Goal: Task Accomplishment & Management: Use online tool/utility

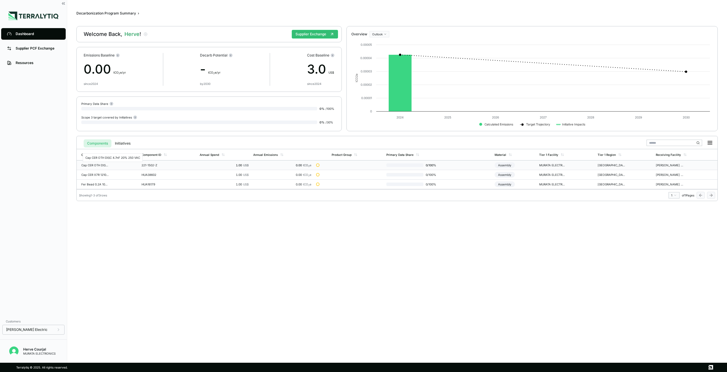
click at [101, 165] on div "Cap CER OTH DISC 4.7nF 20% 250 VAC" at bounding box center [95, 164] width 28 height 3
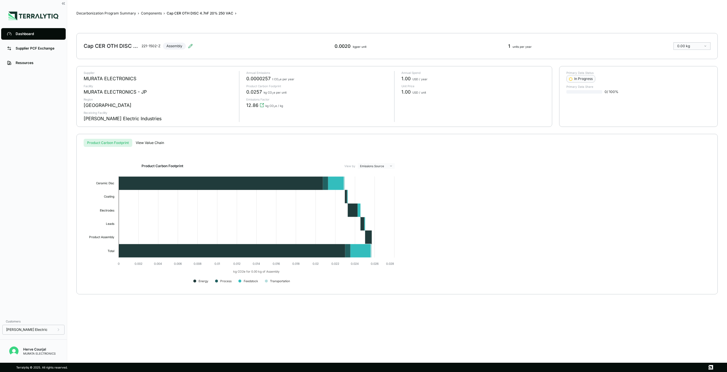
click at [438, 192] on div "Product Carbon Footprint View by Emissions Source Created with Highcharts 11.4.…" at bounding box center [397, 226] width 623 height 126
click at [24, 48] on div "Supplier PCF Exchange" at bounding box center [38, 48] width 44 height 5
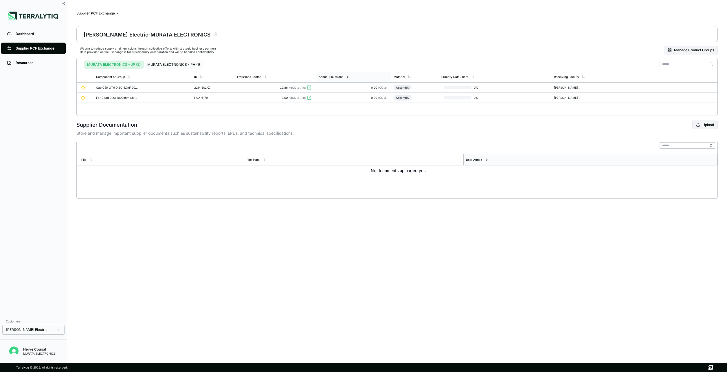
click at [166, 63] on button "MURATA ELECTRONICS - PH (1)" at bounding box center [174, 65] width 60 height 8
click at [114, 66] on button "MURATA ELECTRONICS - JP (2)" at bounding box center [114, 65] width 60 height 8
click at [167, 65] on button "MURATA ELECTRONICS - PH (1)" at bounding box center [174, 65] width 60 height 8
click at [369, 104] on div "MURATA ELECTRONICS - JP (2) MURATA ELECTRONICS - PH (1) Component or Group ID E…" at bounding box center [397, 87] width 642 height 58
click at [121, 66] on button "MURATA ELECTRONICS - JP (2)" at bounding box center [114, 65] width 60 height 8
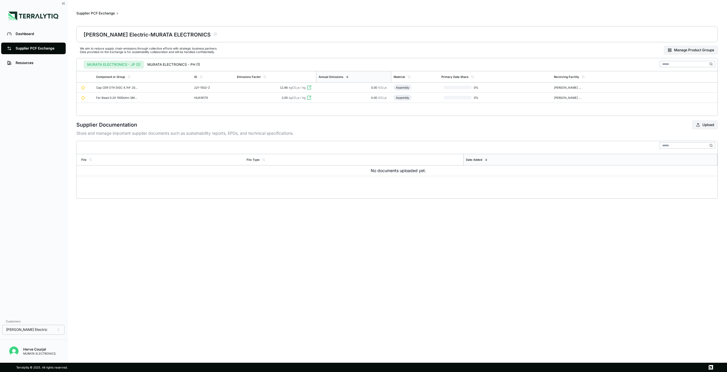
click at [268, 222] on main "Supplier PCF Exchange › [PERSON_NAME] Electric - MURATA ELECTRONICS We aim to r…" at bounding box center [397, 181] width 660 height 363
click at [18, 32] on div "Dashboard" at bounding box center [38, 34] width 44 height 5
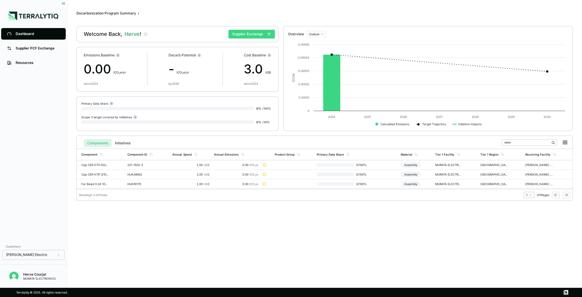
click at [254, 35] on button "Supplier Exchange" at bounding box center [251, 34] width 46 height 9
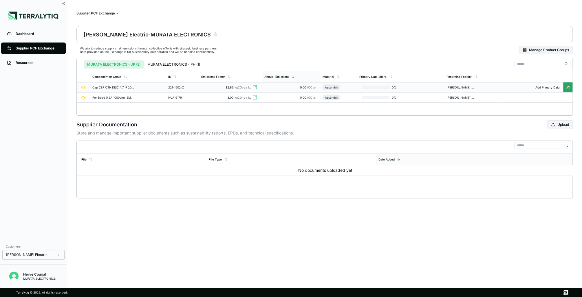
click at [566, 86] on icon at bounding box center [568, 88] width 6 height 6
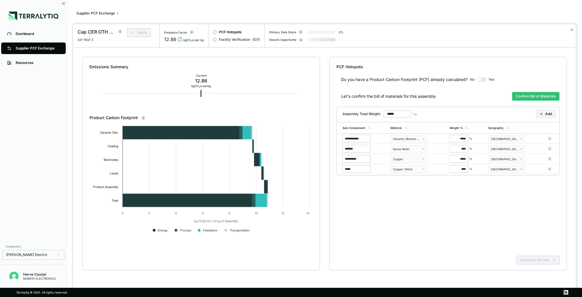
type input "*******"
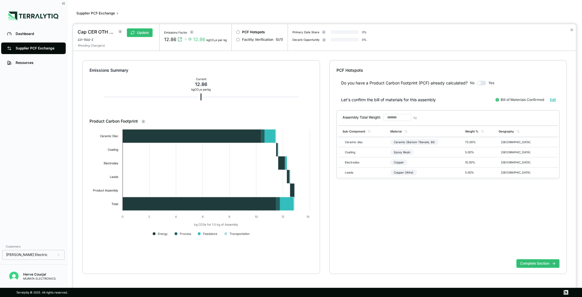
click at [484, 82] on button "button" at bounding box center [481, 83] width 9 height 5
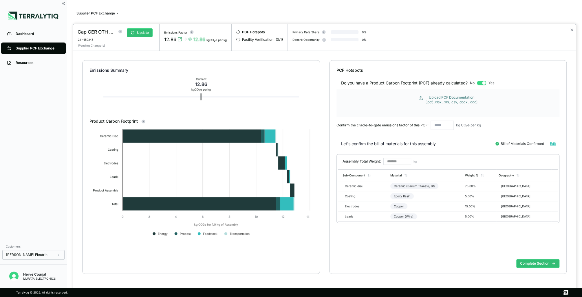
click at [450, 99] on div "Upload PCF Documentation (.pdf, .xlsx, .xls, .csv, .docx, .doc)" at bounding box center [451, 99] width 52 height 9
click at [410, 137] on div "Let's confirm the bill of materials for this assembly Bill of Materials Confirm…" at bounding box center [447, 144] width 223 height 14
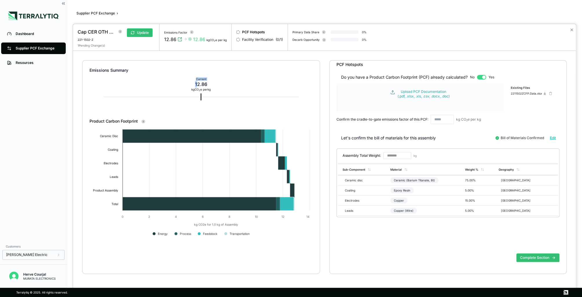
drag, startPoint x: 198, startPoint y: 82, endPoint x: 215, endPoint y: 86, distance: 18.1
click at [215, 86] on div "Emissions Summary Current 12.86 kg CO 2 e per kg" at bounding box center [200, 90] width 223 height 58
drag, startPoint x: 215, startPoint y: 86, endPoint x: 219, endPoint y: 87, distance: 4.4
click at [219, 87] on div "Emissions Summary Current 12.86 kg CO 2 e per kg" at bounding box center [200, 90] width 223 height 58
click at [23, 32] on div at bounding box center [291, 148] width 582 height 297
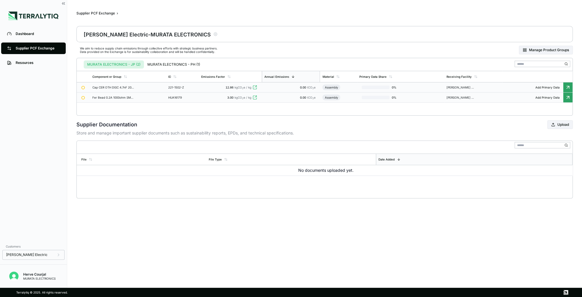
click at [568, 96] on icon at bounding box center [568, 97] width 2 height 2
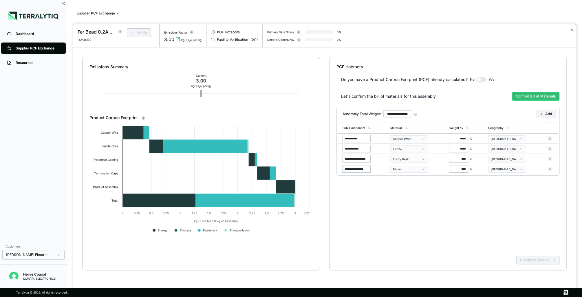
click at [482, 80] on button "button" at bounding box center [481, 79] width 9 height 5
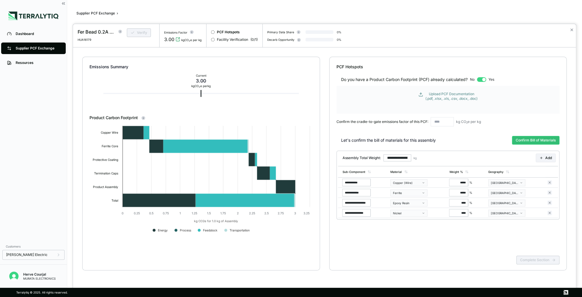
click at [449, 96] on div "Upload PCF Documentation (.pdf, .xlsx, .xls, .csv, .docx, .doc)" at bounding box center [451, 96] width 52 height 9
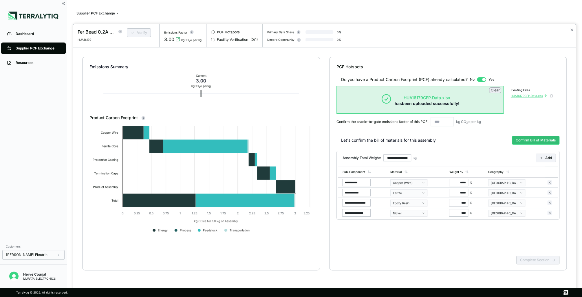
click at [547, 96] on icon at bounding box center [545, 95] width 3 height 3
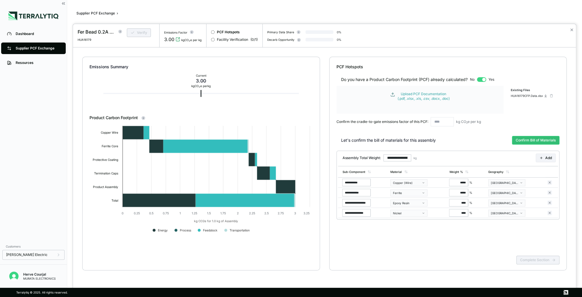
click at [514, 63] on div "**********" at bounding box center [447, 164] width 237 height 214
click at [448, 122] on input "text" at bounding box center [442, 121] width 23 height 9
click at [506, 121] on div "Confirm the cradle-to-gate emissions factor of this PCF: kg CO 2 e per kg" at bounding box center [447, 121] width 223 height 9
click at [19, 32] on div at bounding box center [291, 148] width 582 height 297
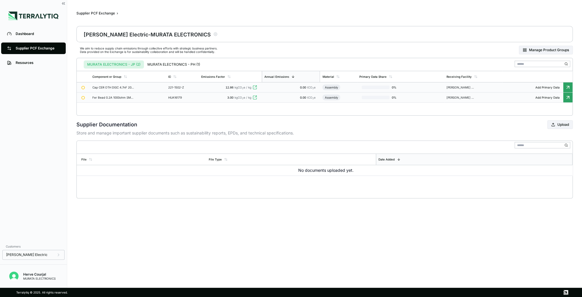
click at [255, 86] on icon at bounding box center [254, 87] width 5 height 5
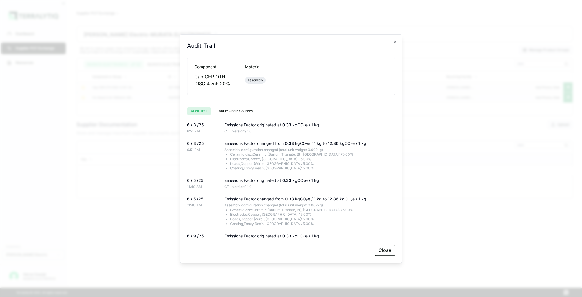
scroll to position [100, 0]
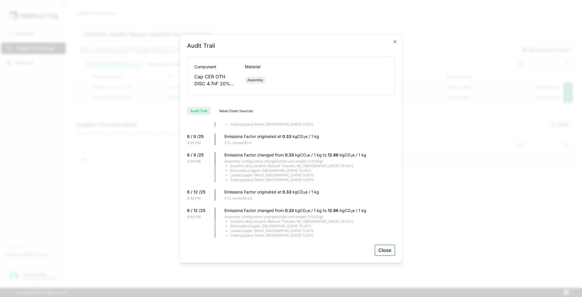
click at [385, 251] on button "Close" at bounding box center [385, 250] width 20 height 11
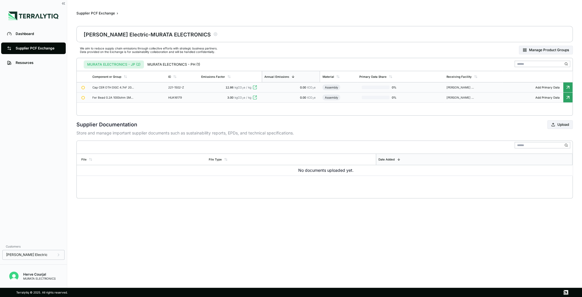
click at [45, 104] on div "Dashboard Supplier PCF Exchange Resources" at bounding box center [33, 134] width 67 height 214
click at [24, 33] on div "Dashboard" at bounding box center [38, 34] width 44 height 5
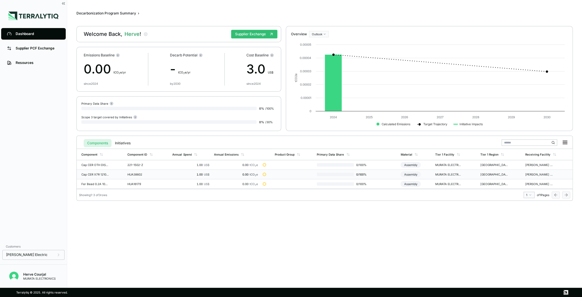
click at [96, 172] on td "Cap CER X7R 1210 22uF 10% 25VDC" at bounding box center [101, 175] width 48 height 10
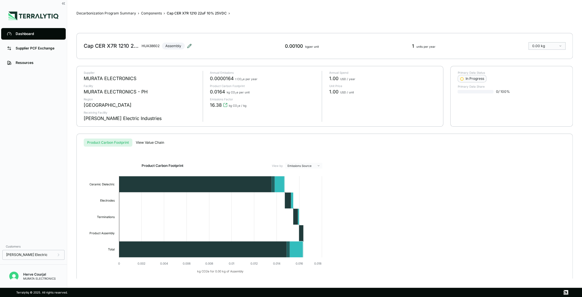
click at [191, 45] on icon at bounding box center [190, 45] width 1 height 1
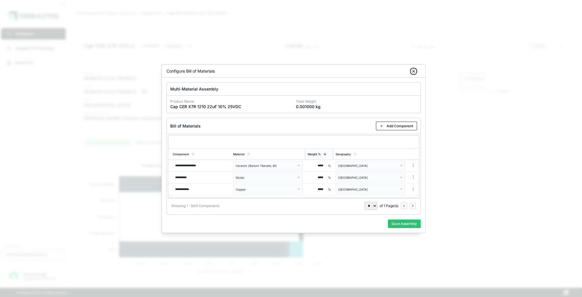
click at [413, 72] on icon "button" at bounding box center [413, 71] width 5 height 5
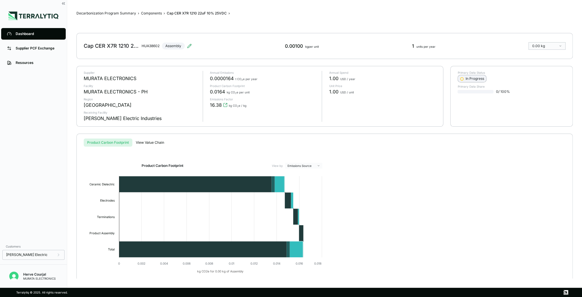
click at [470, 79] on div "In Progress" at bounding box center [472, 78] width 24 height 5
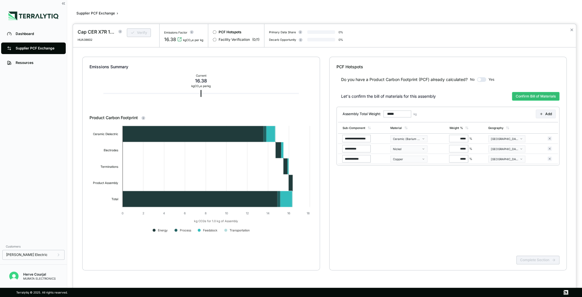
click at [484, 80] on button "button" at bounding box center [481, 79] width 9 height 5
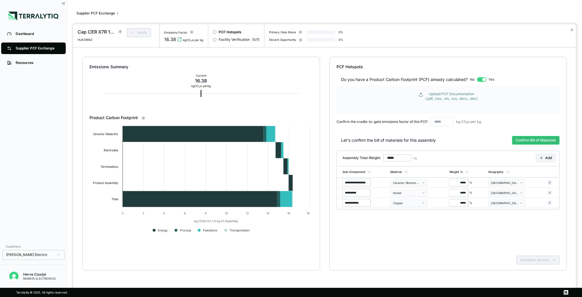
click at [460, 97] on div "Upload PCF Documentation (.pdf, .xlsx, .xls, .csv, .docx, .doc)" at bounding box center [451, 96] width 52 height 9
click at [257, 89] on div "Emissions Summary Current 16.38 kg CO 2 e per kg" at bounding box center [200, 86] width 223 height 58
